Goal: Information Seeking & Learning: Check status

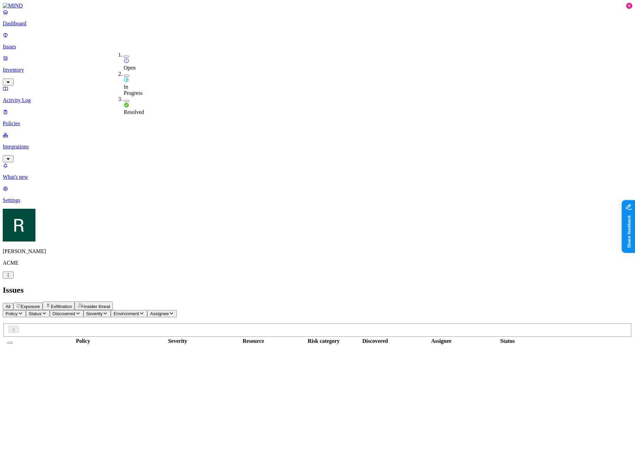
click at [309, 302] on div "All Exposure Exfiltration Insider threat" at bounding box center [318, 306] width 630 height 9
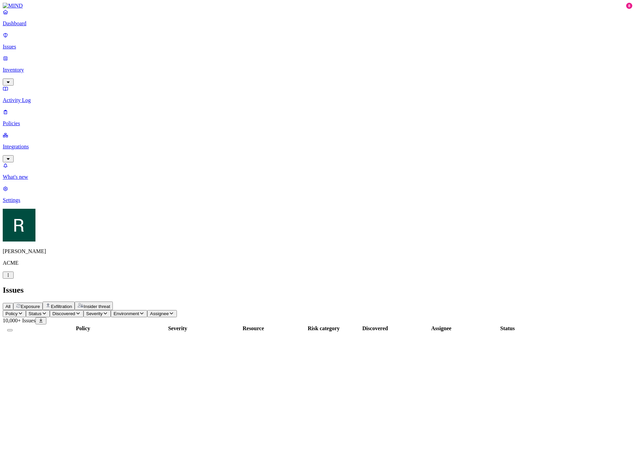
click at [405, 302] on div "All Exposure Exfiltration Insider threat" at bounding box center [318, 306] width 630 height 9
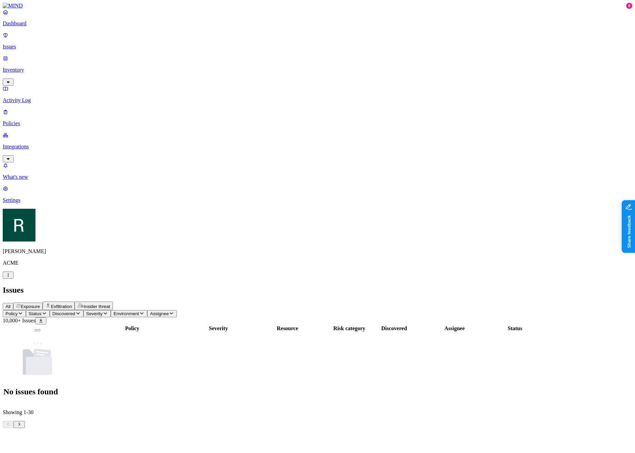
click at [286, 333] on tbody "No issues found" at bounding box center [272, 368] width 538 height 71
click at [141, 333] on tbody "No issues found" at bounding box center [272, 368] width 538 height 71
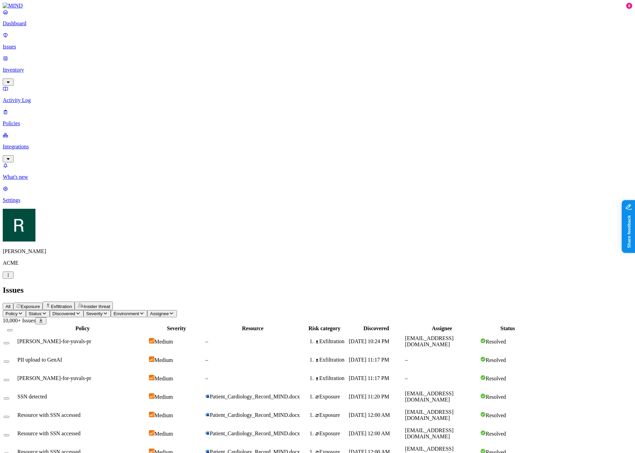
click at [42, 311] on span "Status" at bounding box center [35, 313] width 13 height 5
click at [124, 71] on div "In Progress" at bounding box center [124, 83] width 0 height 25
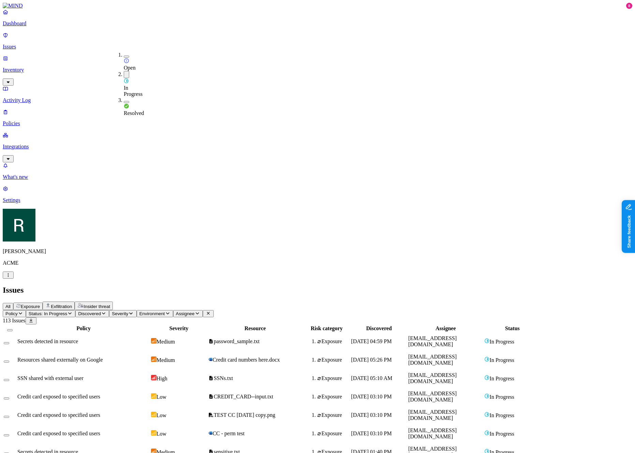
click at [140, 85] on span "In Progress" at bounding box center [133, 91] width 19 height 12
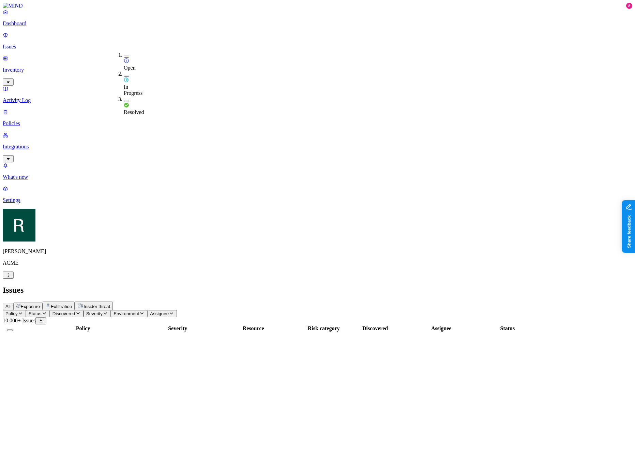
click at [124, 58] on div "Open" at bounding box center [124, 61] width 0 height 19
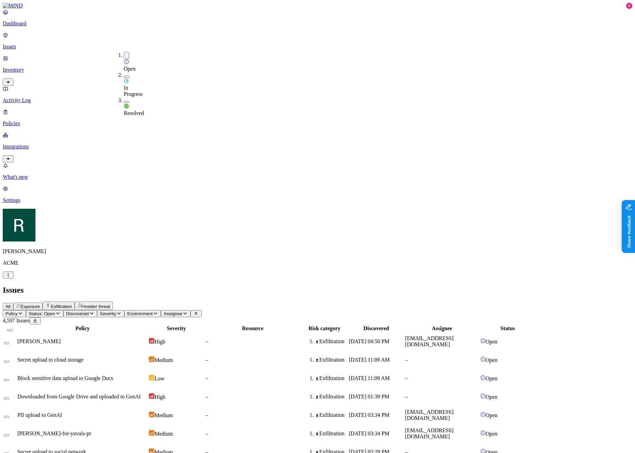
click at [260, 302] on div "All Exposure Exfiltration Insider threat" at bounding box center [318, 306] width 630 height 9
click at [130, 302] on div "All Exposure Exfiltration Insider threat" at bounding box center [318, 306] width 630 height 9
click at [43, 303] on button "Exposure" at bounding box center [27, 307] width 29 height 8
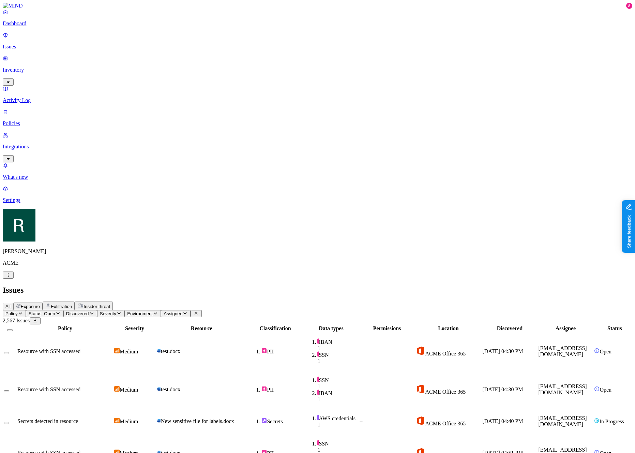
click at [353, 302] on div "All Exposure Exfiltration Insider threat" at bounding box center [318, 306] width 630 height 9
click at [55, 311] on span "Status: Open" at bounding box center [42, 313] width 27 height 5
click at [299, 302] on div "All Exposure Exfiltration Insider threat" at bounding box center [318, 306] width 630 height 9
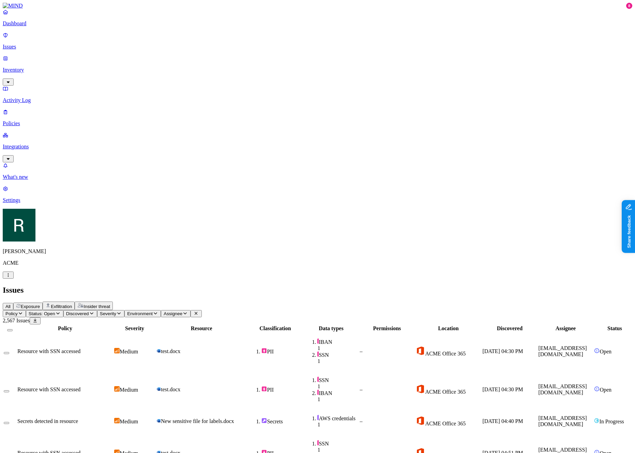
scroll to position [0, 0]
click at [113, 450] on div "Resource with SSN accessed" at bounding box center [64, 453] width 95 height 6
click at [440, 285] on header "Issues All Exposure Exfiltration Insider threat" at bounding box center [318, 297] width 630 height 25
click at [403, 302] on div "All Exposure Exfiltration Insider threat" at bounding box center [318, 306] width 630 height 9
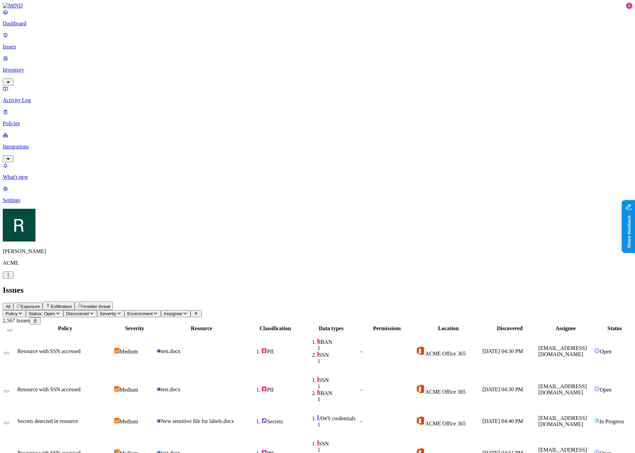
click at [340, 302] on div "All Exposure Exfiltration Insider threat" at bounding box center [318, 306] width 630 height 9
click at [371, 302] on div "All Exposure Exfiltration Insider threat" at bounding box center [318, 306] width 630 height 9
